Goal: Check status

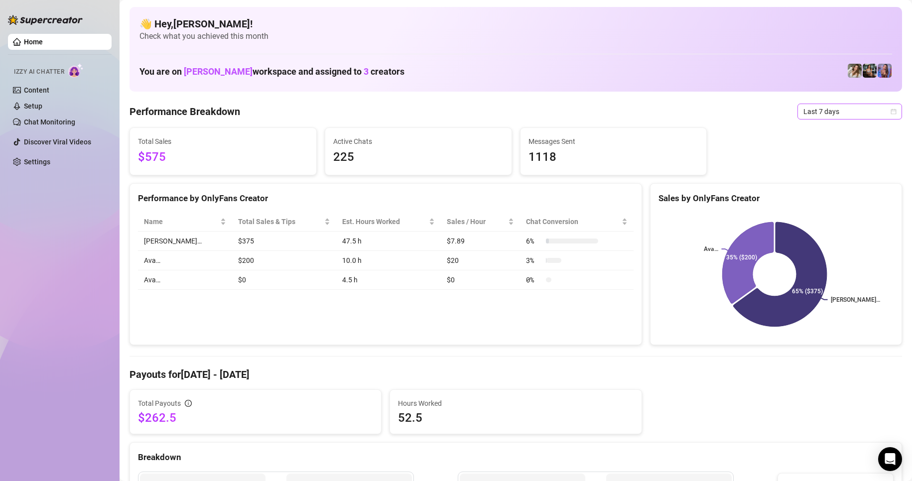
click at [829, 113] on span "Last 7 days" at bounding box center [849, 111] width 93 height 15
click at [809, 198] on div "Custom date" at bounding box center [841, 195] width 89 height 11
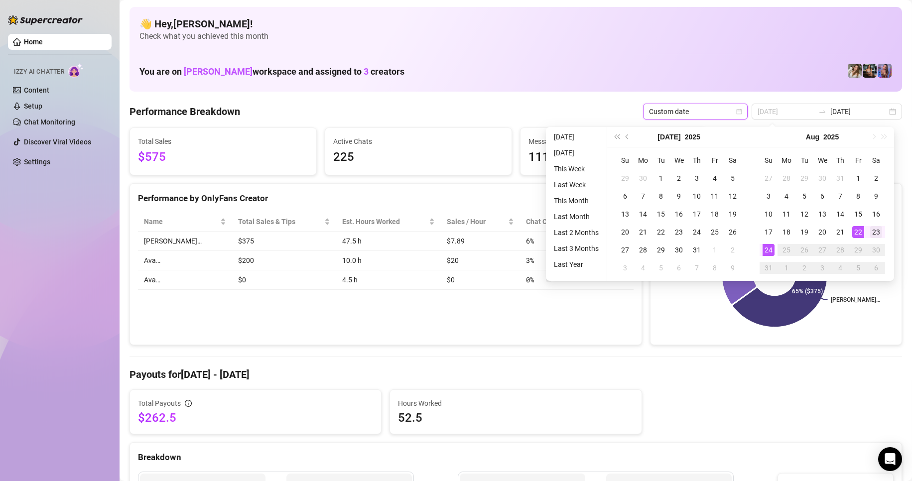
type input "[DATE]"
click at [875, 231] on div "23" at bounding box center [876, 232] width 12 height 12
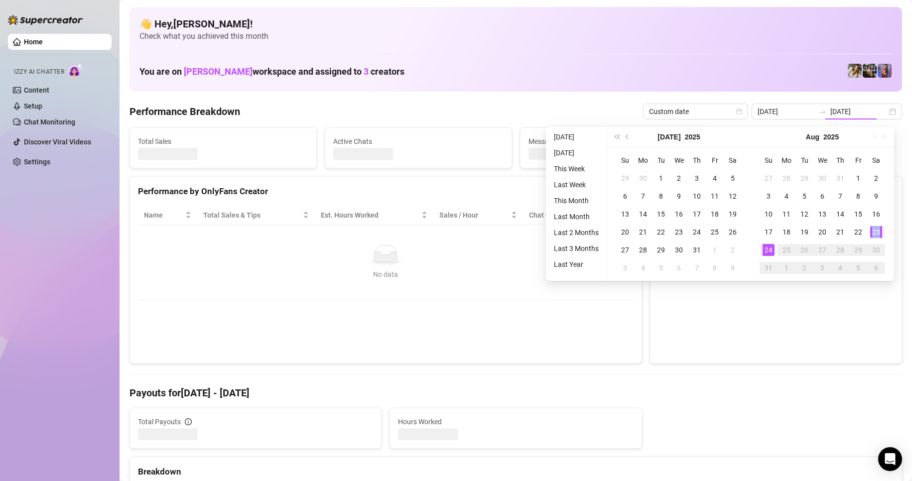
type input "[DATE]"
